Goal: Task Accomplishment & Management: Use online tool/utility

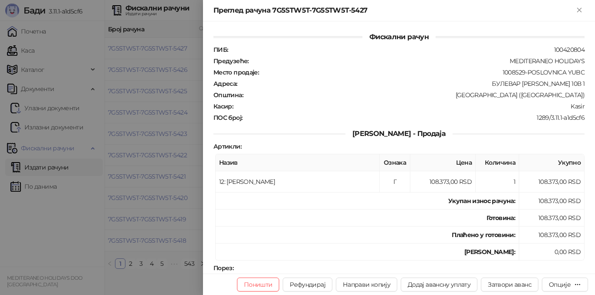
click at [580, 11] on icon "Close" at bounding box center [579, 10] width 4 height 4
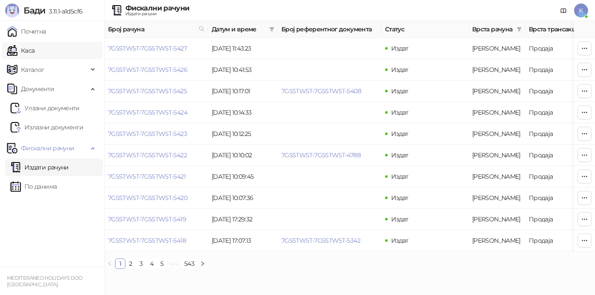
click at [34, 54] on link "Каса" at bounding box center [20, 50] width 27 height 17
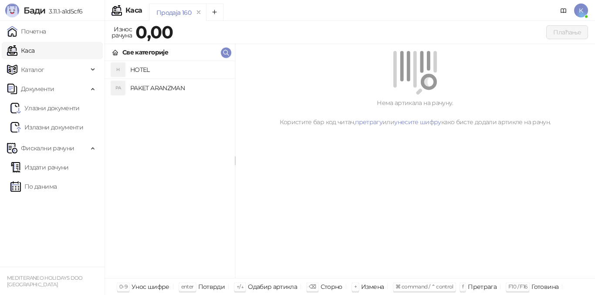
click at [34, 53] on link "Каса" at bounding box center [20, 50] width 27 height 17
click at [165, 86] on h4 "PAKET ARANZMAN" at bounding box center [179, 88] width 98 height 14
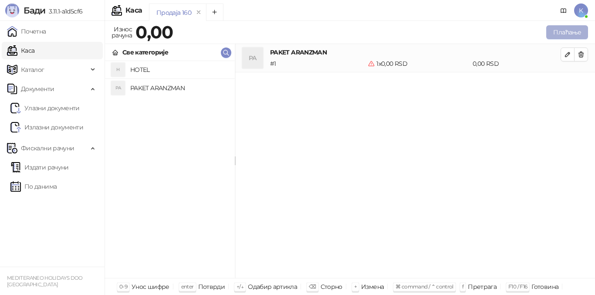
click at [561, 29] on button "Плаћање" at bounding box center [567, 32] width 42 height 14
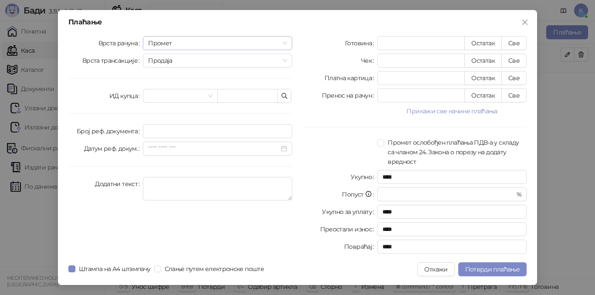
click at [177, 47] on span "Промет" at bounding box center [217, 43] width 139 height 13
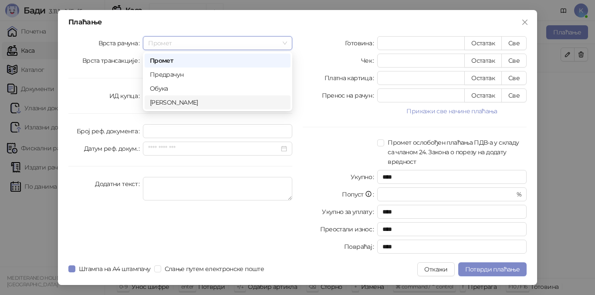
click at [173, 103] on div "[PERSON_NAME]" at bounding box center [218, 103] width 136 height 10
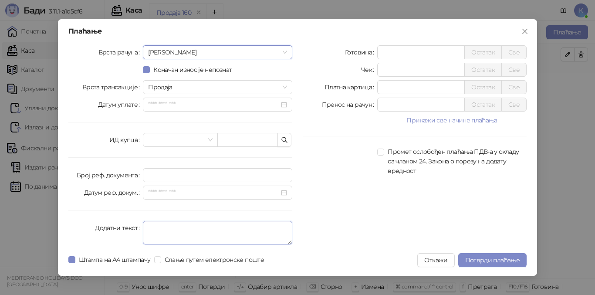
click at [153, 224] on textarea "Додатни текст" at bounding box center [217, 233] width 149 height 24
type textarea "*********"
drag, startPoint x: 233, startPoint y: 262, endPoint x: 254, endPoint y: 267, distance: 21.9
click at [240, 264] on div "Штампа на А4 штампачу Слање путем електронске поште" at bounding box center [167, 260] width 199 height 14
click at [379, 88] on input "*" at bounding box center [421, 87] width 87 height 13
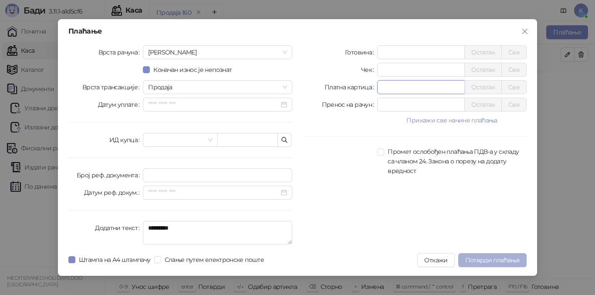
type input "******"
click at [512, 260] on span "Потврди плаћање" at bounding box center [492, 260] width 54 height 8
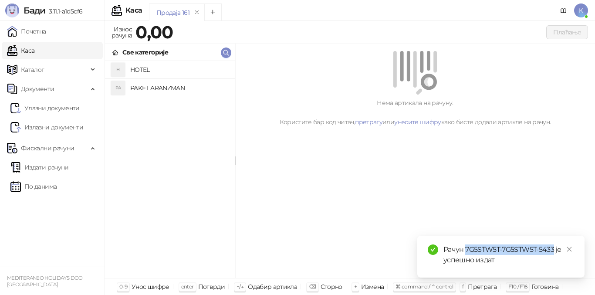
drag, startPoint x: 466, startPoint y: 248, endPoint x: 555, endPoint y: 250, distance: 89.4
click at [555, 250] on div "Рачун 7G5STW5T-7G5STW5T-5433 је успешно издат" at bounding box center [509, 254] width 131 height 21
copy div "7G5STW5T-7G5STW5T-5433"
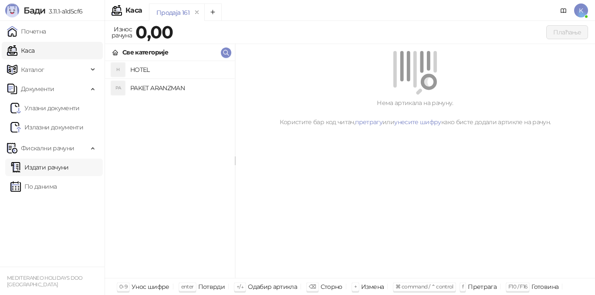
click at [53, 166] on link "Издати рачуни" at bounding box center [39, 167] width 58 height 17
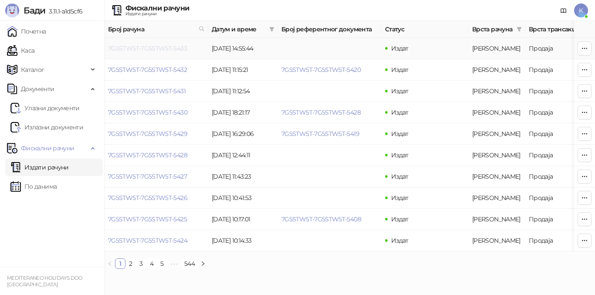
click at [160, 49] on link "7G5STW5T-7G5STW5T-5433" at bounding box center [147, 48] width 79 height 8
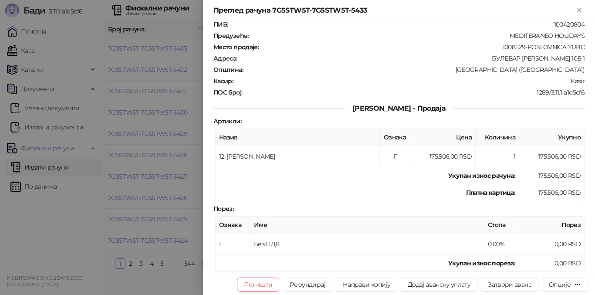
scroll to position [174, 0]
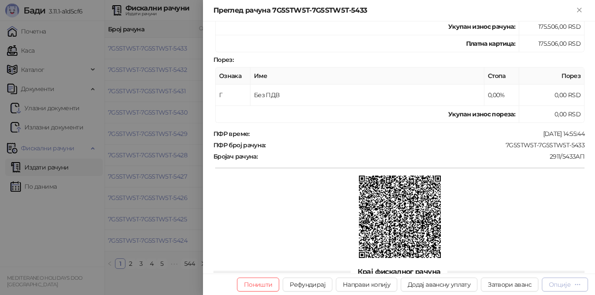
click at [562, 281] on div "Опције" at bounding box center [560, 285] width 22 height 8
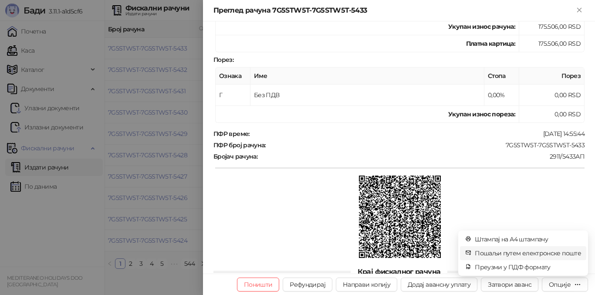
click at [517, 251] on span "Пошаљи путем електронске поште" at bounding box center [528, 253] width 106 height 10
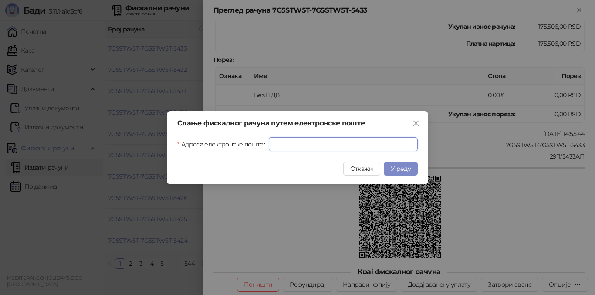
click at [290, 145] on input "Адреса електронске поште" at bounding box center [343, 144] width 149 height 14
paste input "**********"
type input "**********"
click at [400, 171] on span "У реду" at bounding box center [401, 169] width 20 height 8
